Goal: Find specific page/section: Find specific page/section

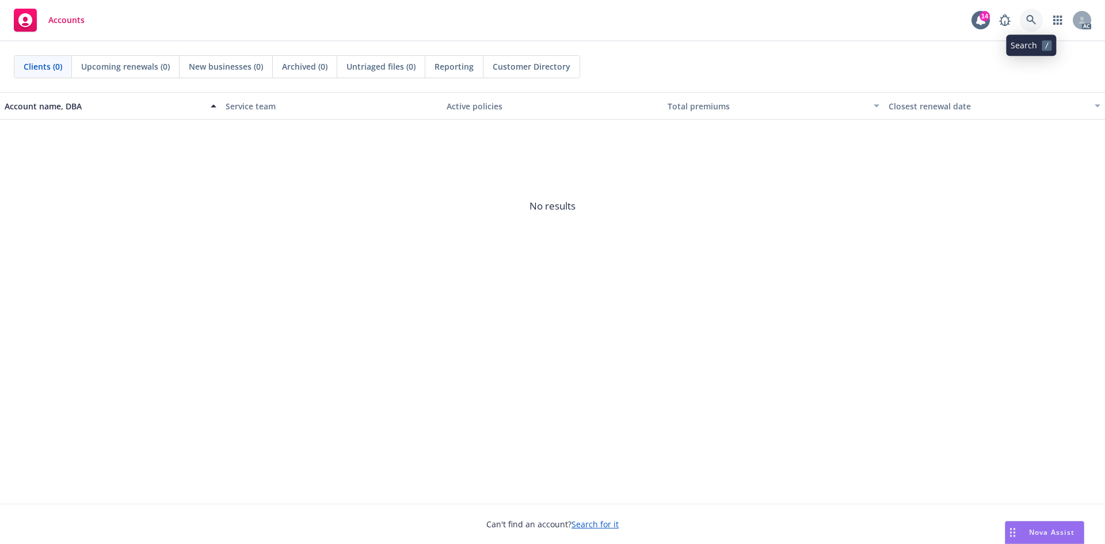
click at [1025, 18] on link at bounding box center [1031, 20] width 23 height 23
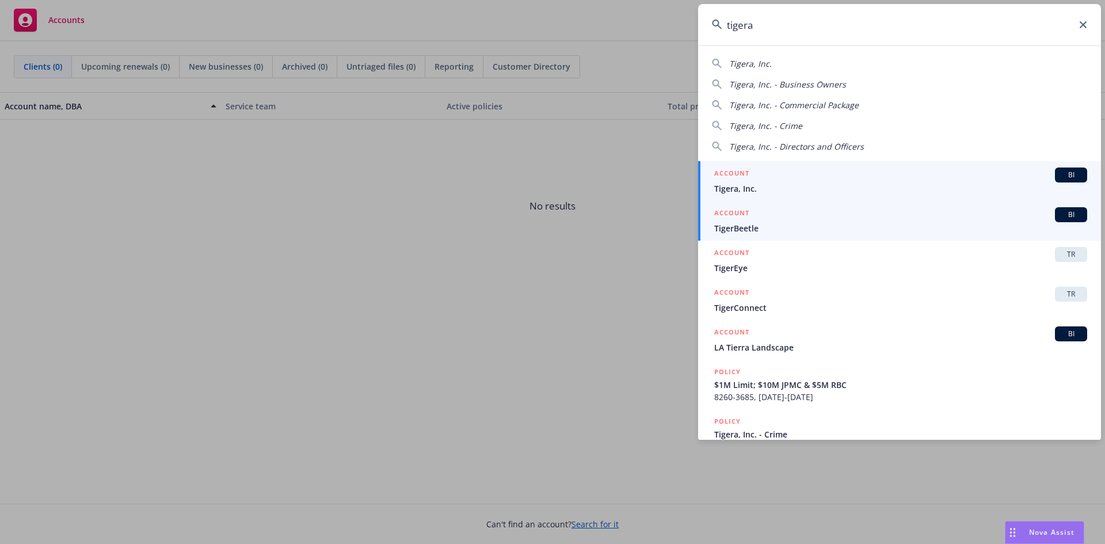
type input "tigera"
click at [780, 184] on span "Tigera, Inc." at bounding box center [900, 188] width 373 height 12
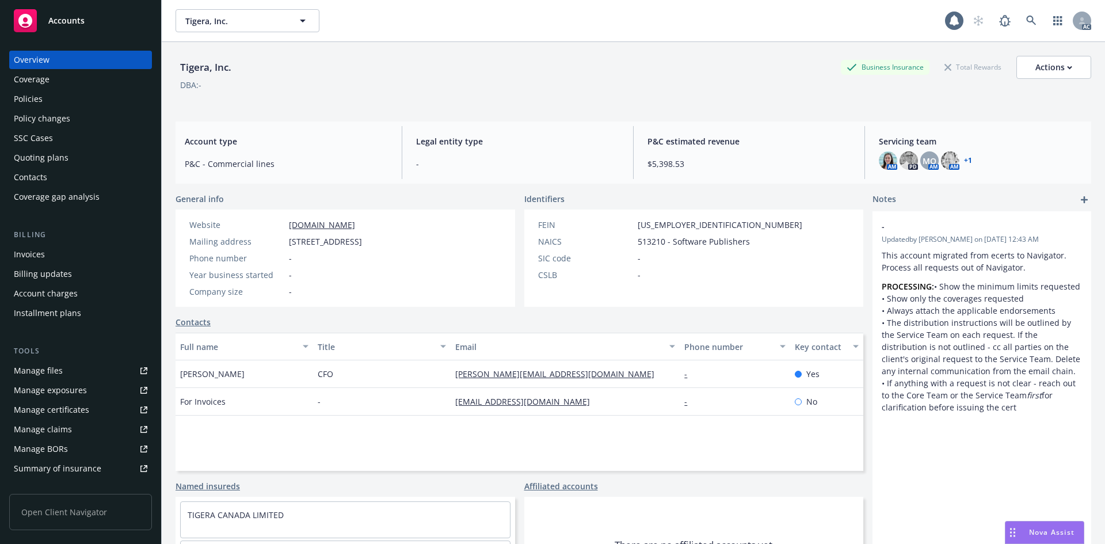
click at [37, 243] on div "Billing Invoices Billing updates Account charges Installment plans" at bounding box center [80, 275] width 143 height 93
click at [37, 249] on div "Invoices" at bounding box center [29, 254] width 31 height 18
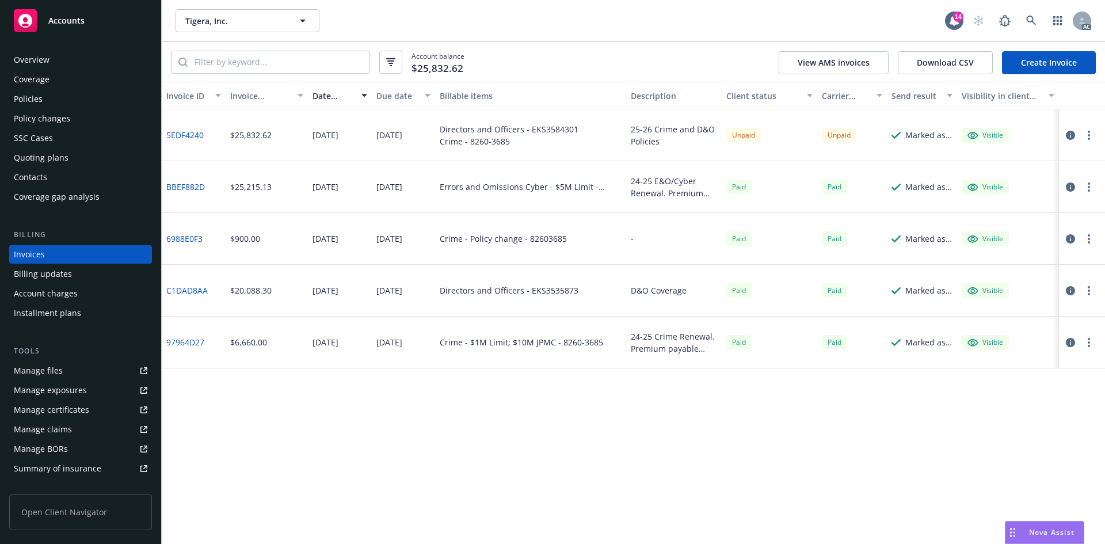
click at [306, 447] on div "Invoice ID Invoice amount Date issued Due date Billable items Description Clien…" at bounding box center [634, 313] width 944 height 462
click at [1025, 18] on link at bounding box center [1031, 20] width 23 height 23
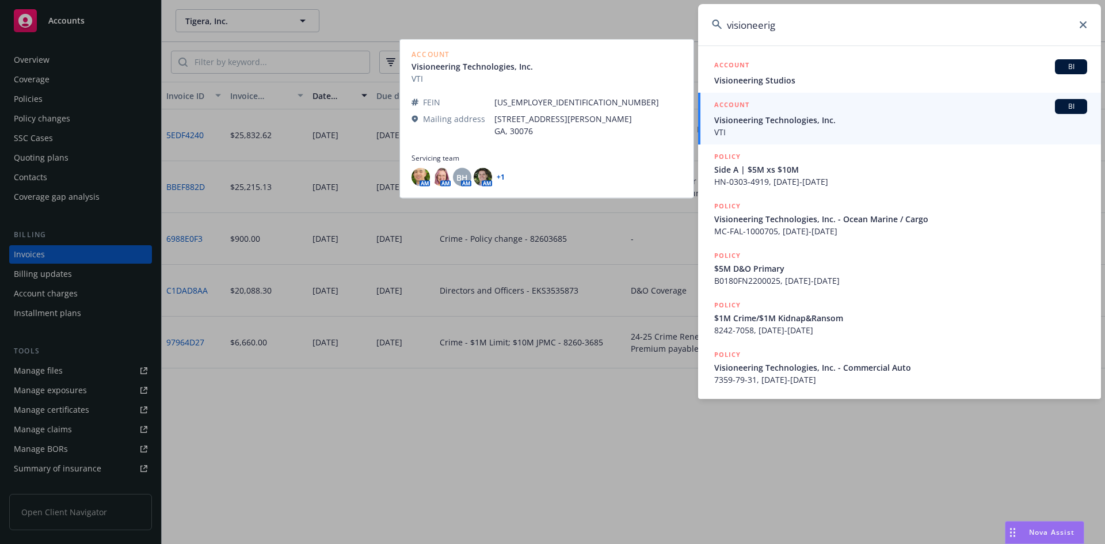
type input "visioneerig"
click at [796, 128] on span "VTI" at bounding box center [900, 132] width 373 height 12
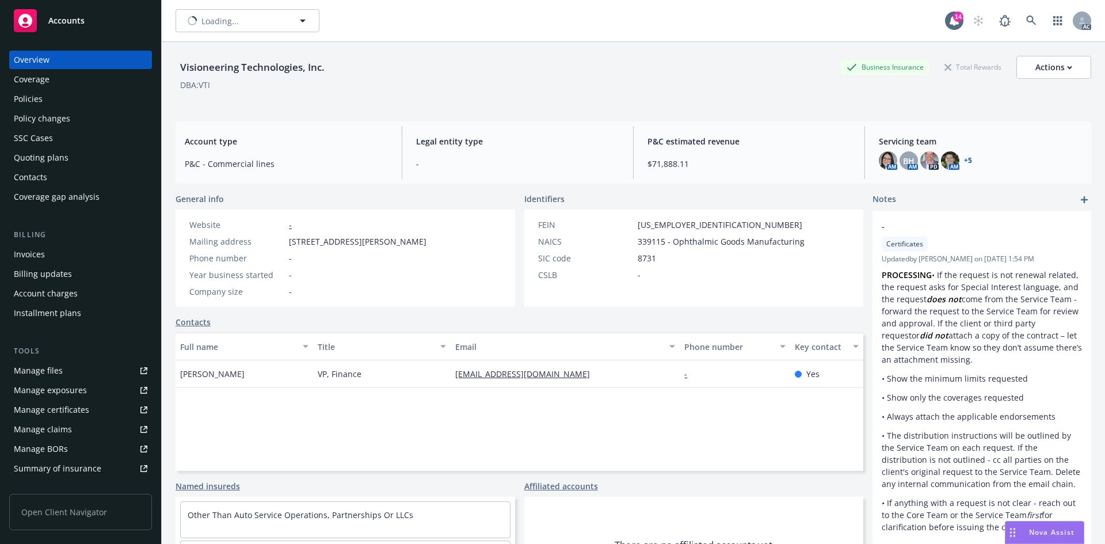
click at [33, 258] on div "Invoices" at bounding box center [29, 254] width 31 height 18
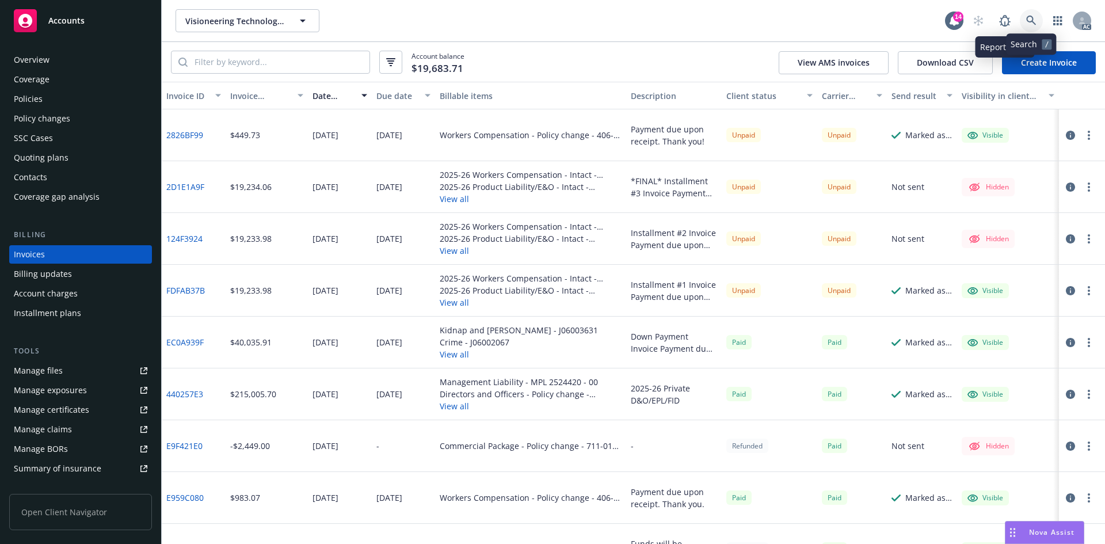
click at [1026, 18] on icon at bounding box center [1031, 21] width 10 height 10
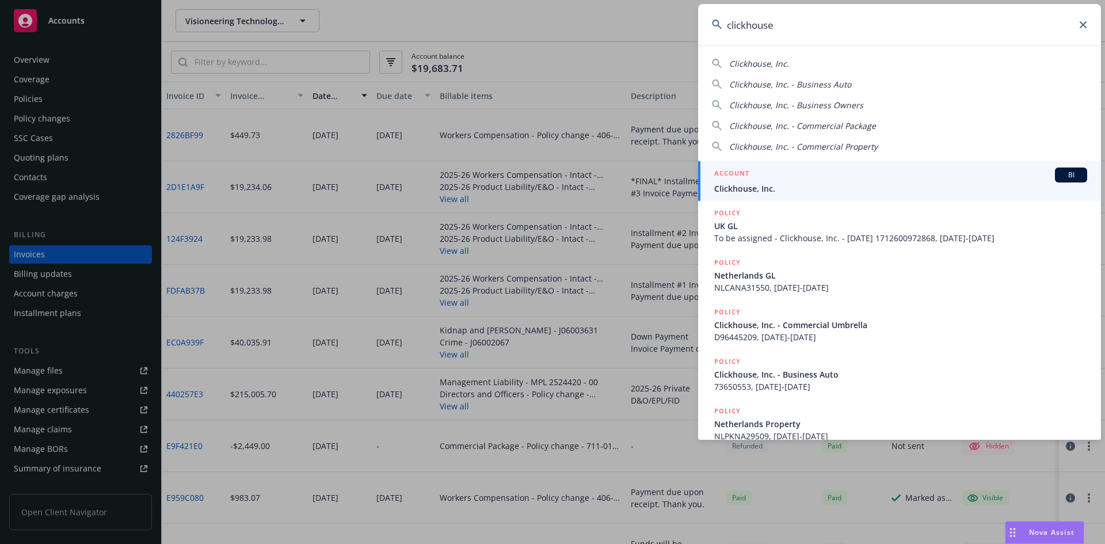
type input "clickhouse"
click at [824, 188] on span "Clickhouse, Inc." at bounding box center [900, 188] width 373 height 12
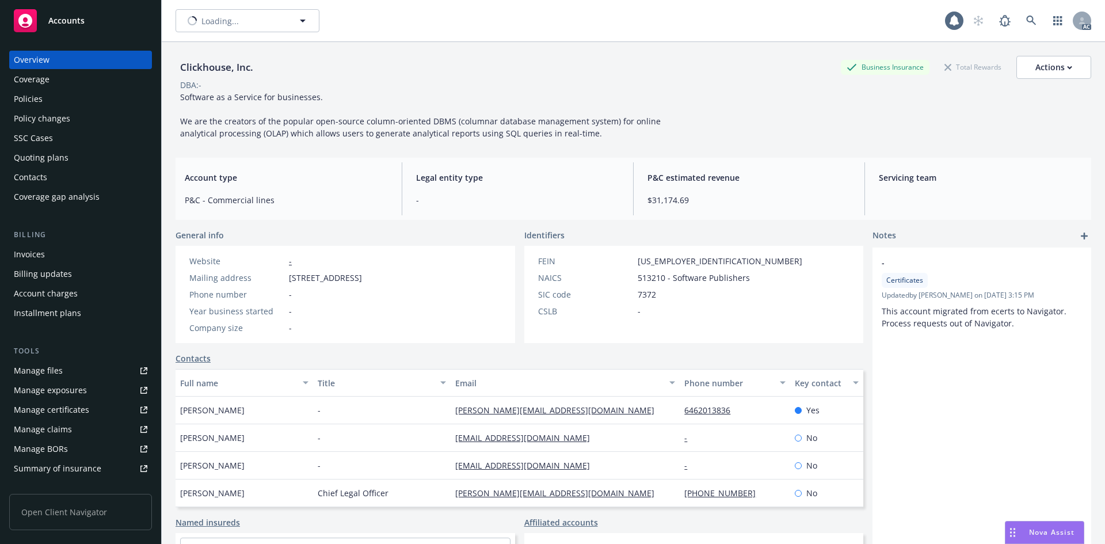
click at [65, 252] on div "Invoices" at bounding box center [81, 254] width 134 height 18
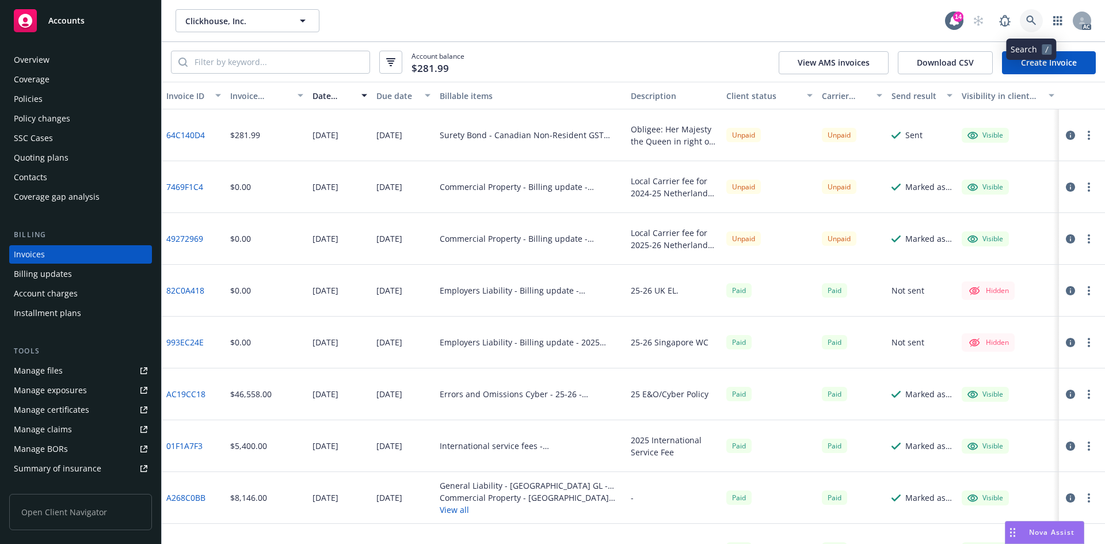
click at [1039, 16] on link at bounding box center [1031, 20] width 23 height 23
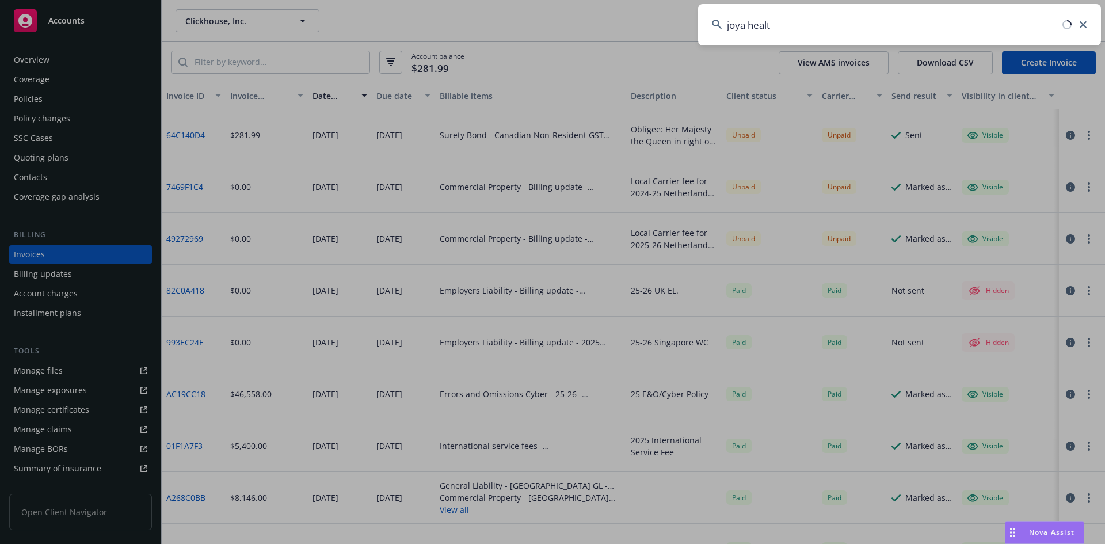
type input "joya health"
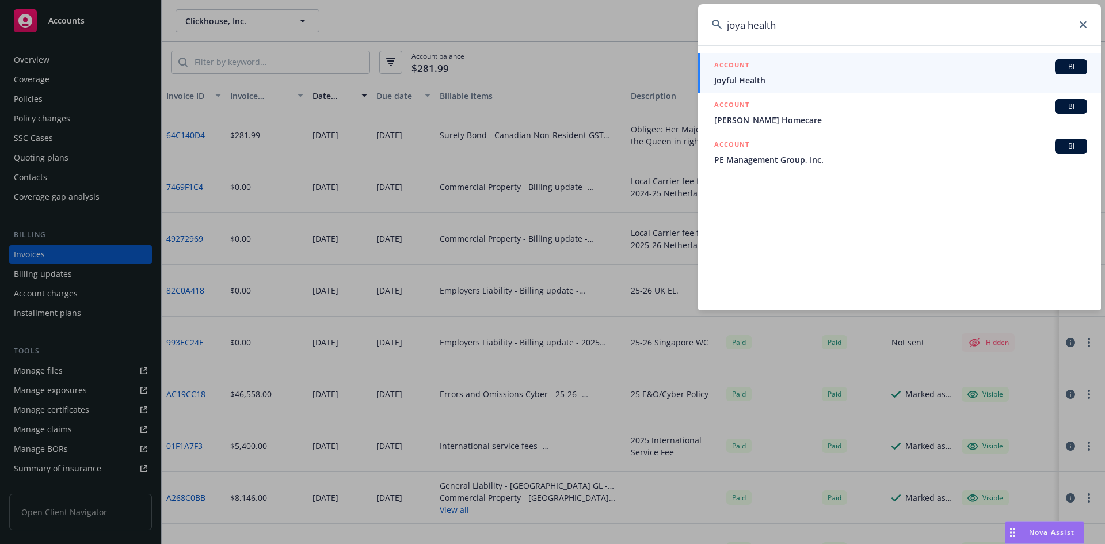
drag, startPoint x: 863, startPoint y: 37, endPoint x: 702, endPoint y: 37, distance: 161.2
click at [702, 37] on input "joya health" at bounding box center [899, 24] width 403 height 41
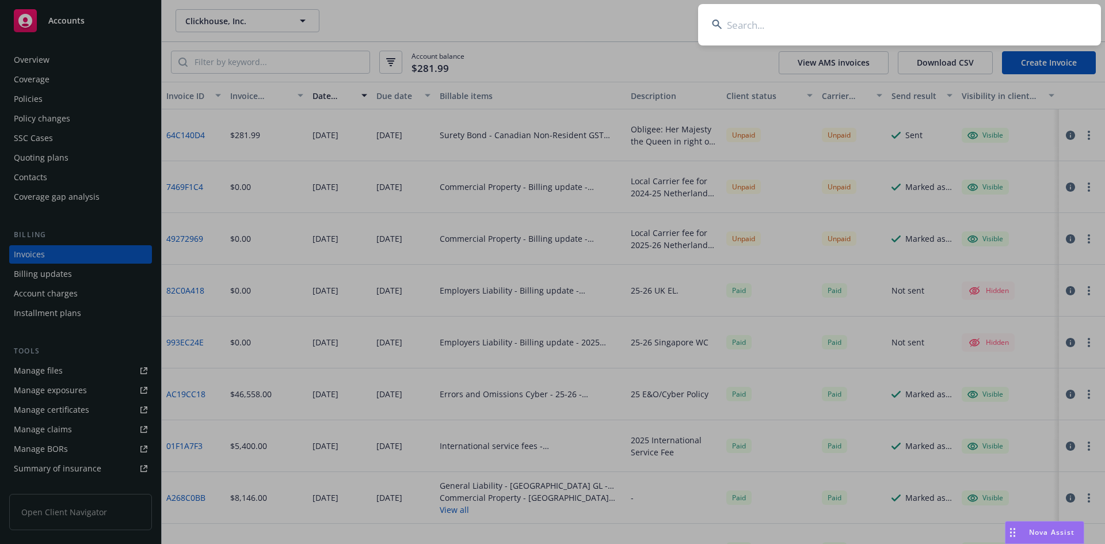
click at [913, 25] on input at bounding box center [899, 24] width 403 height 41
paste input "7 186985"
type input "7 186985"
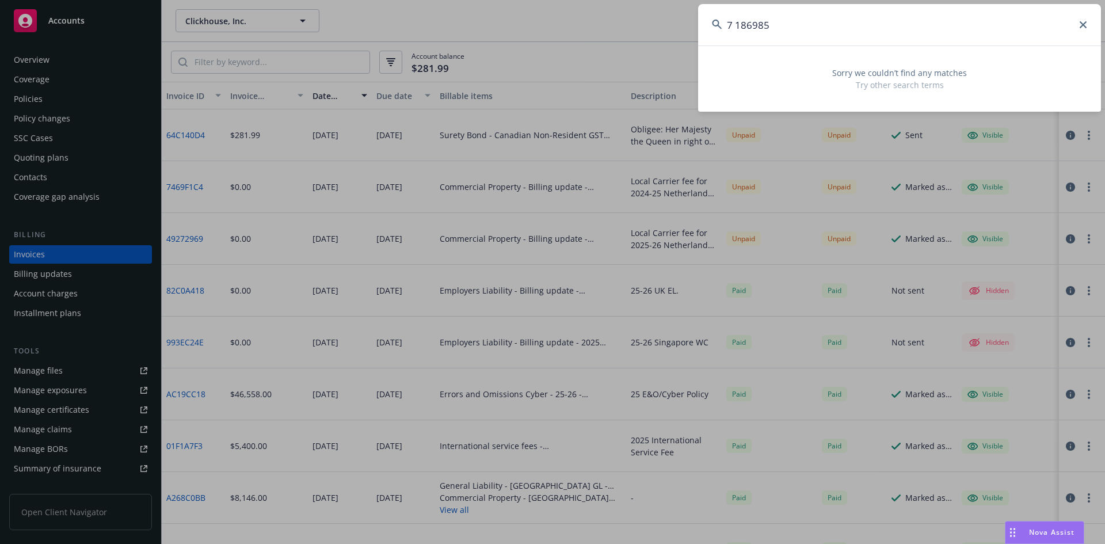
drag, startPoint x: 851, startPoint y: 31, endPoint x: 710, endPoint y: 32, distance: 140.5
click at [710, 32] on input "7 186985" at bounding box center [899, 24] width 403 height 41
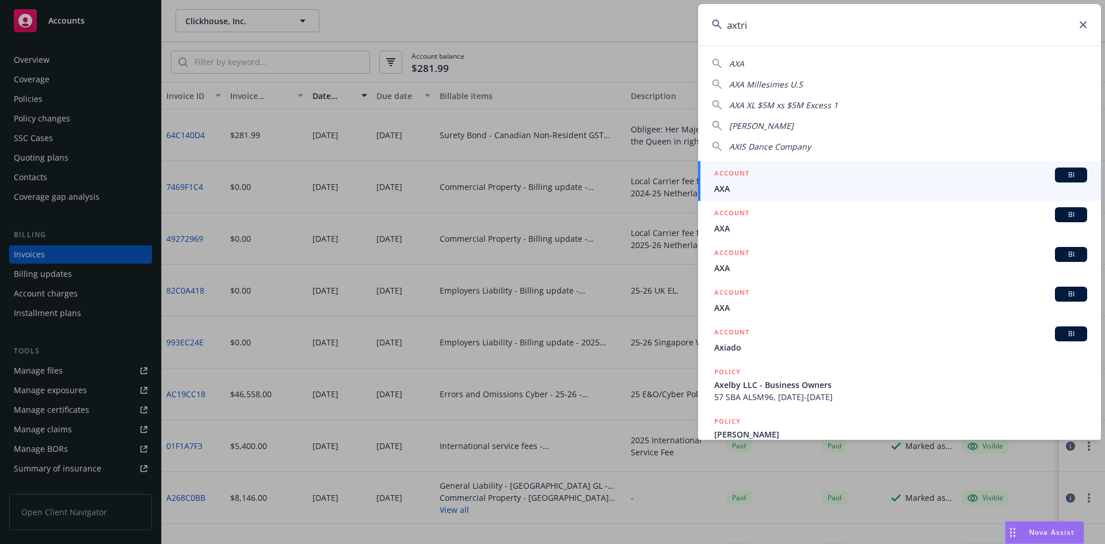
type input "axtria"
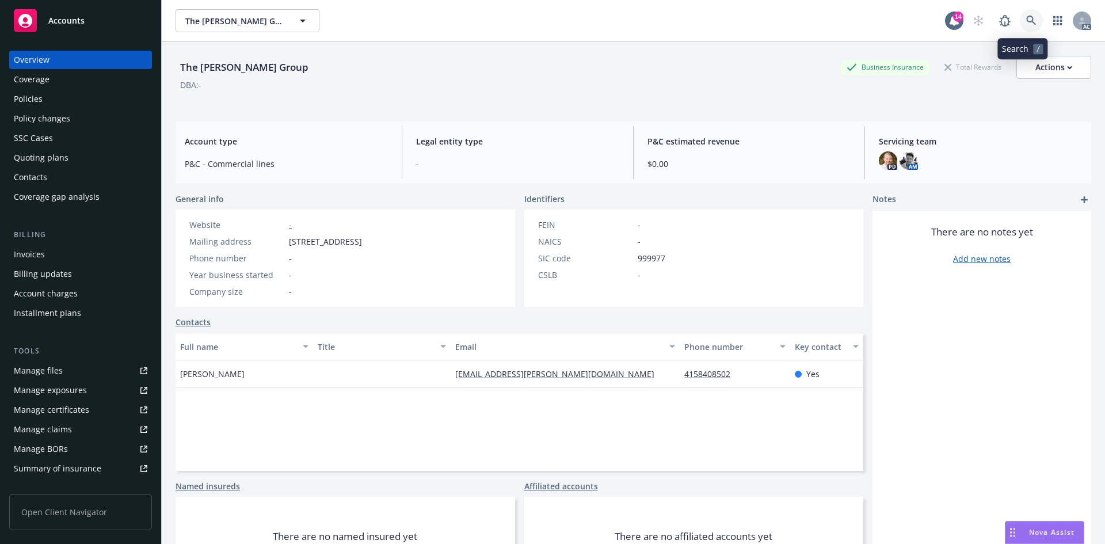
click at [1026, 17] on icon at bounding box center [1031, 21] width 10 height 10
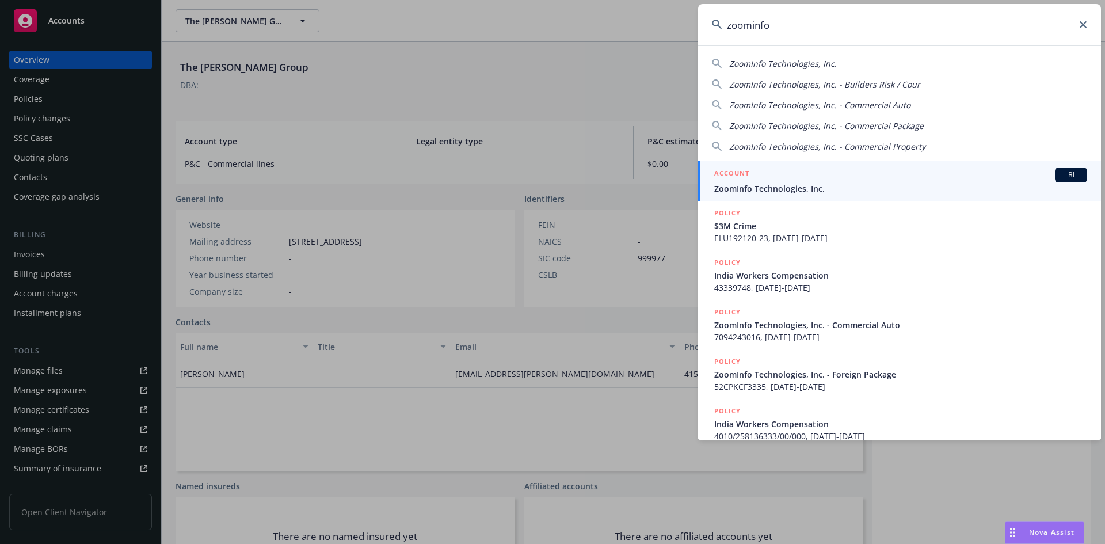
type input "zoominfo"
click at [774, 179] on div "ACCOUNT BI" at bounding box center [900, 175] width 373 height 15
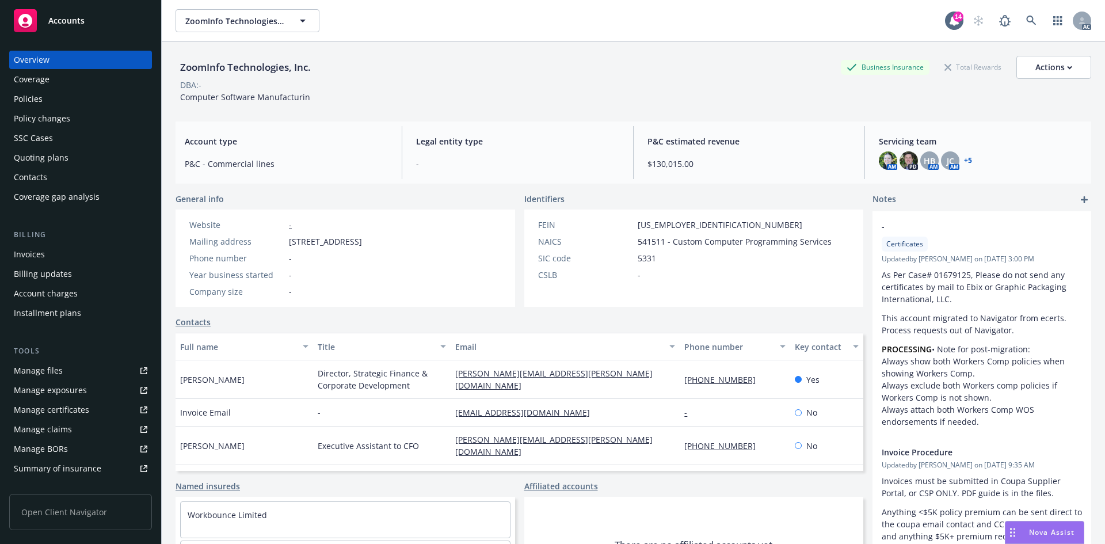
click at [59, 248] on div "Invoices" at bounding box center [81, 254] width 134 height 18
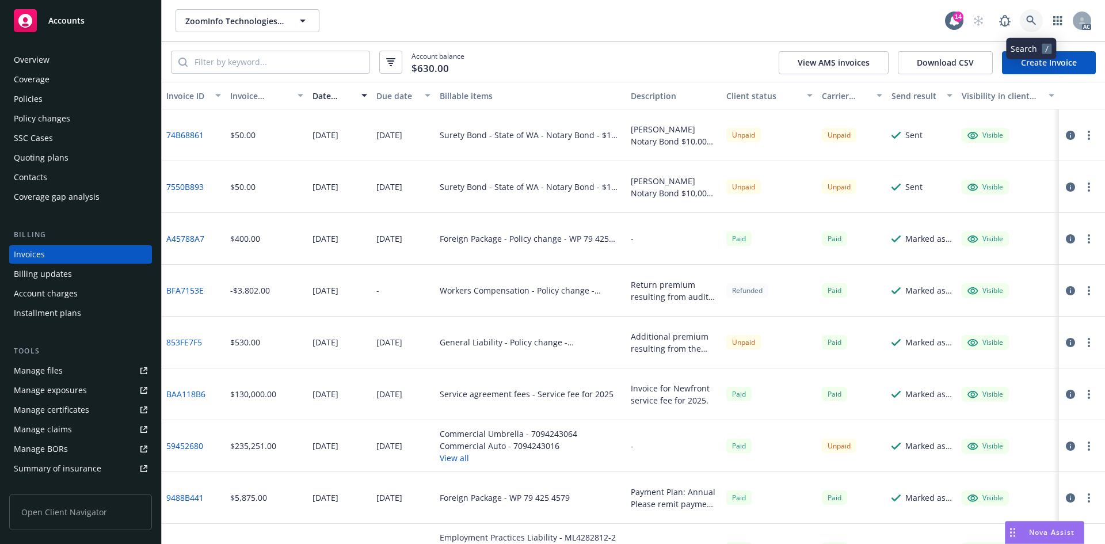
click at [1028, 18] on icon at bounding box center [1031, 21] width 10 height 10
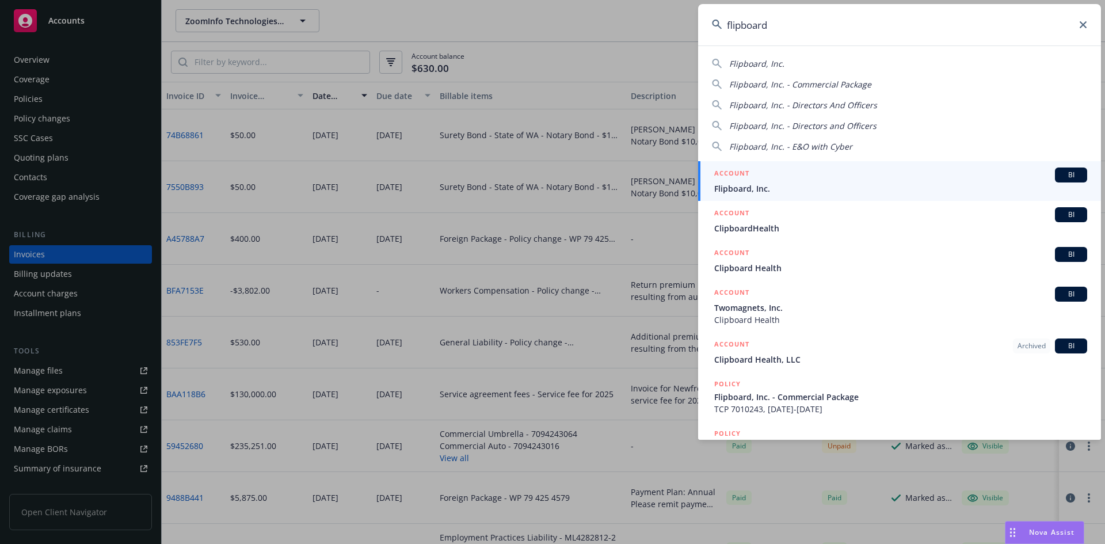
type input "flipboard"
click at [777, 182] on div "ACCOUNT BI" at bounding box center [900, 175] width 373 height 15
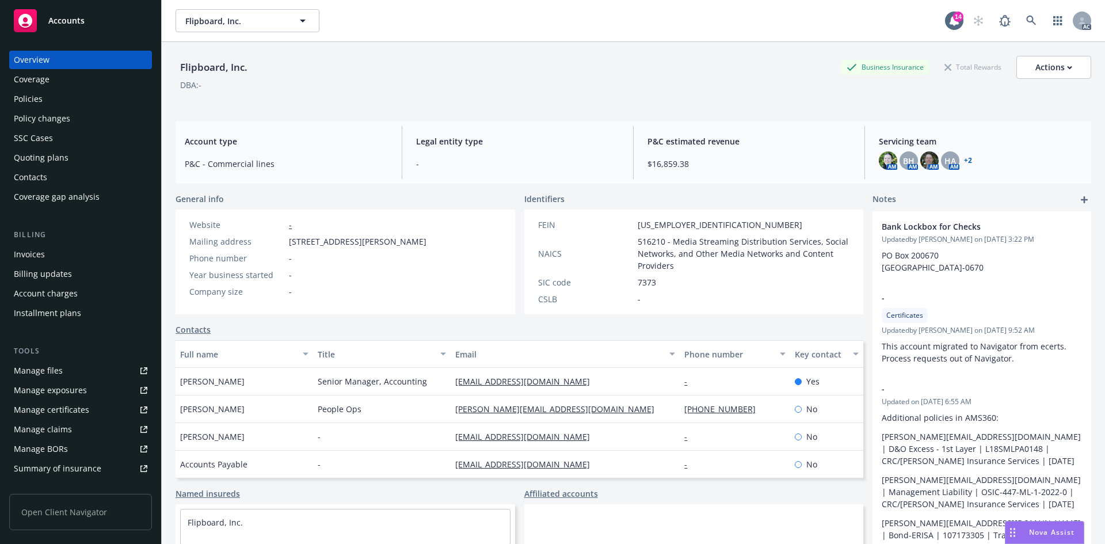
click at [78, 254] on div "Invoices" at bounding box center [81, 254] width 134 height 18
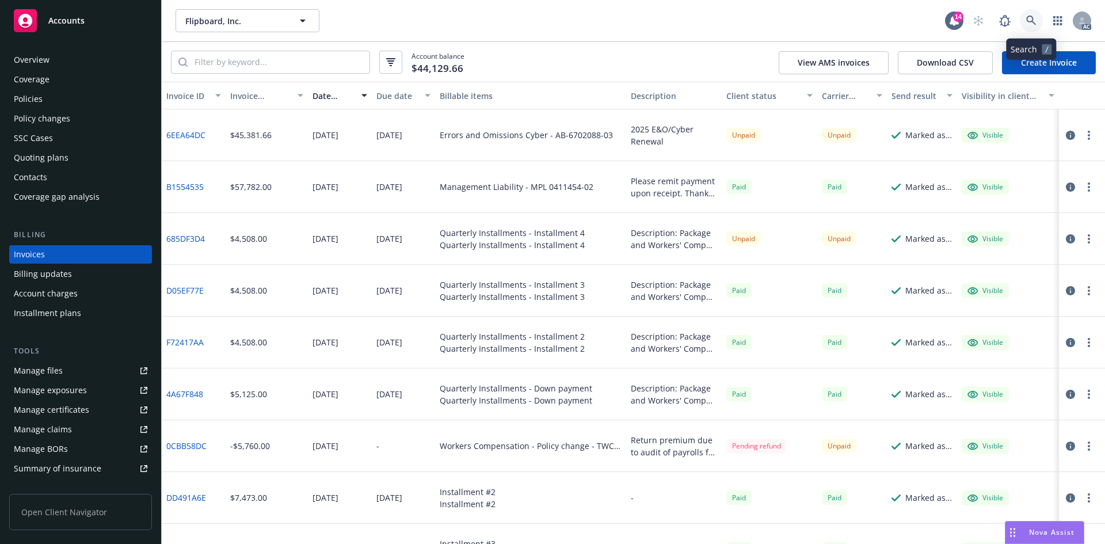
click at [1026, 12] on link at bounding box center [1031, 20] width 23 height 23
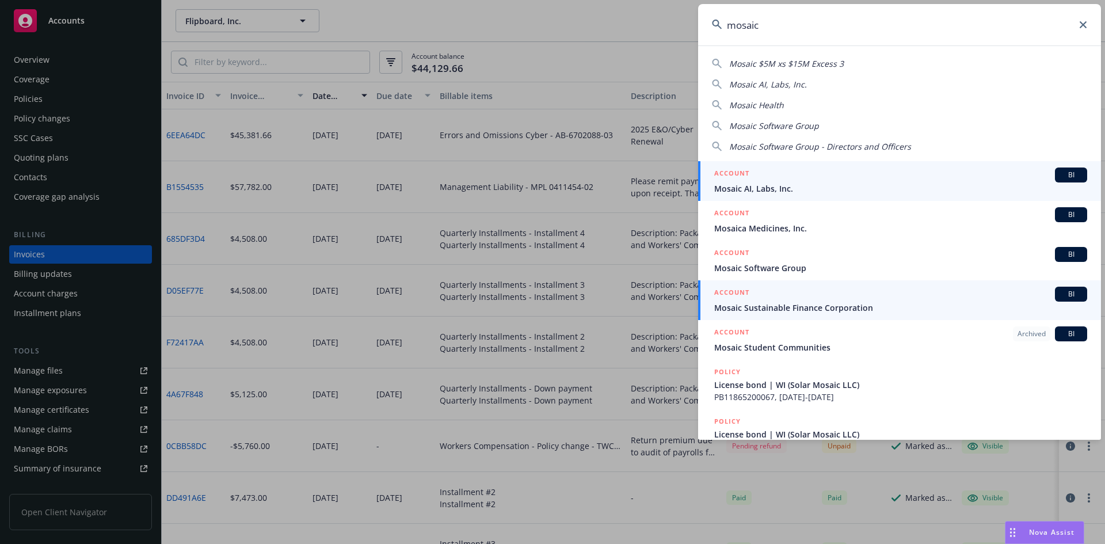
type input "mosaic"
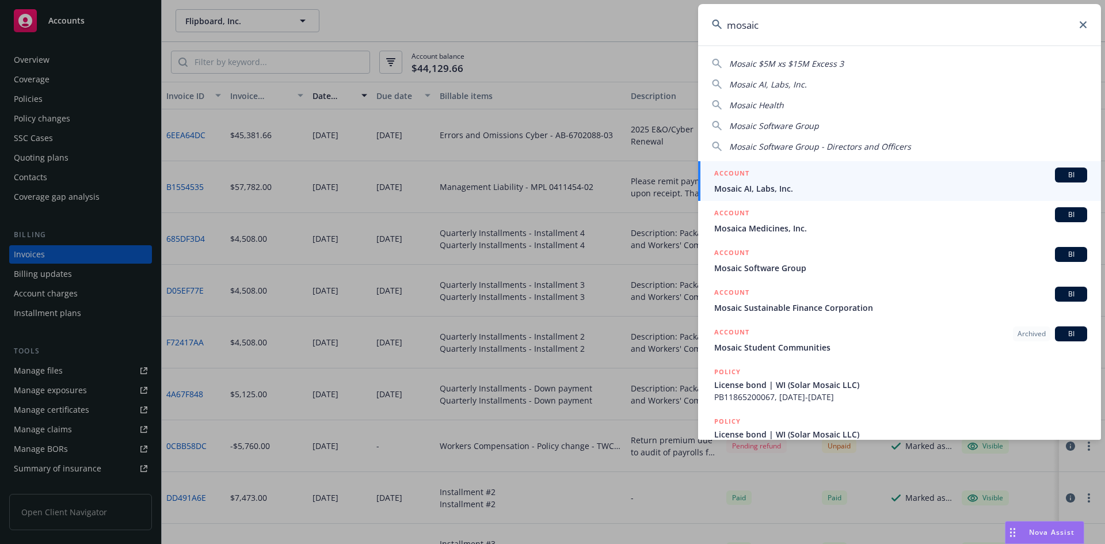
click at [788, 297] on div "ACCOUNT BI" at bounding box center [900, 294] width 373 height 15
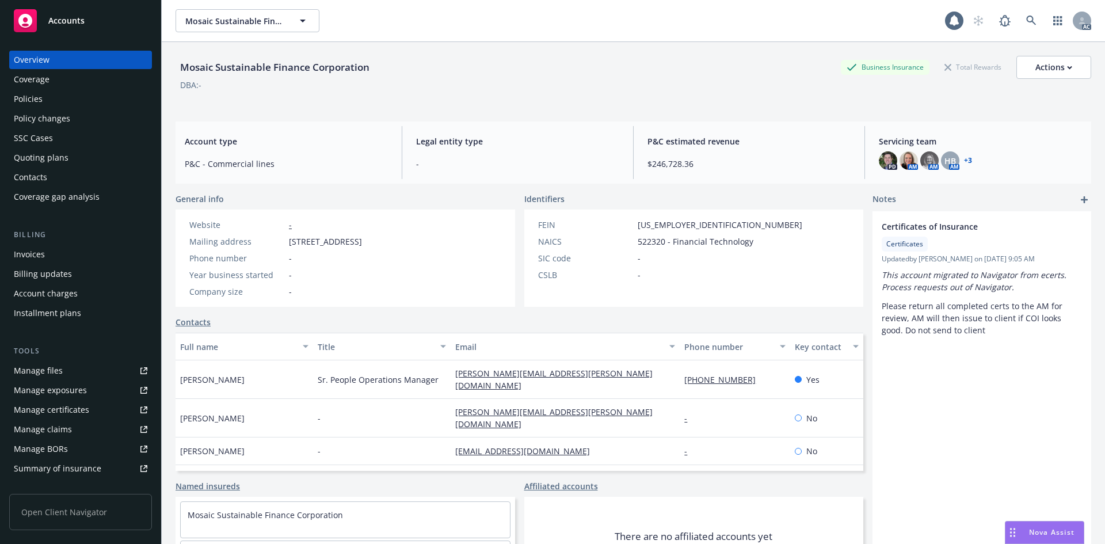
click at [15, 250] on div "Invoices" at bounding box center [29, 254] width 31 height 18
